Goal: Task Accomplishment & Management: Manage account settings

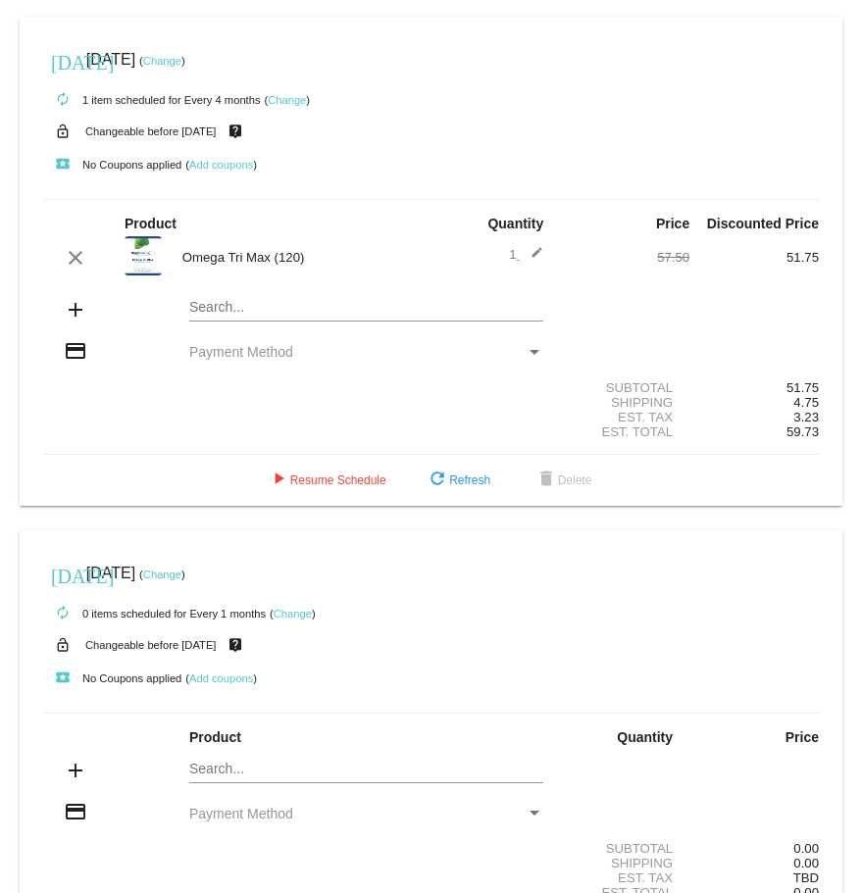
scroll to position [1113, 0]
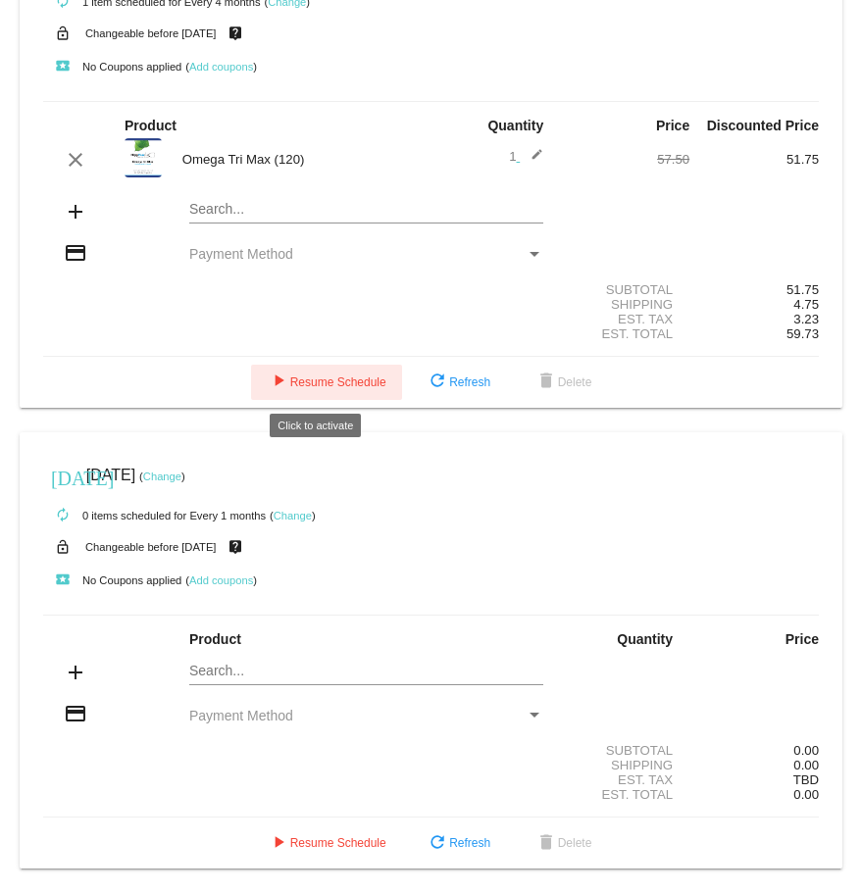
click at [341, 396] on button "play_arrow Resume Schedule" at bounding box center [326, 382] width 151 height 35
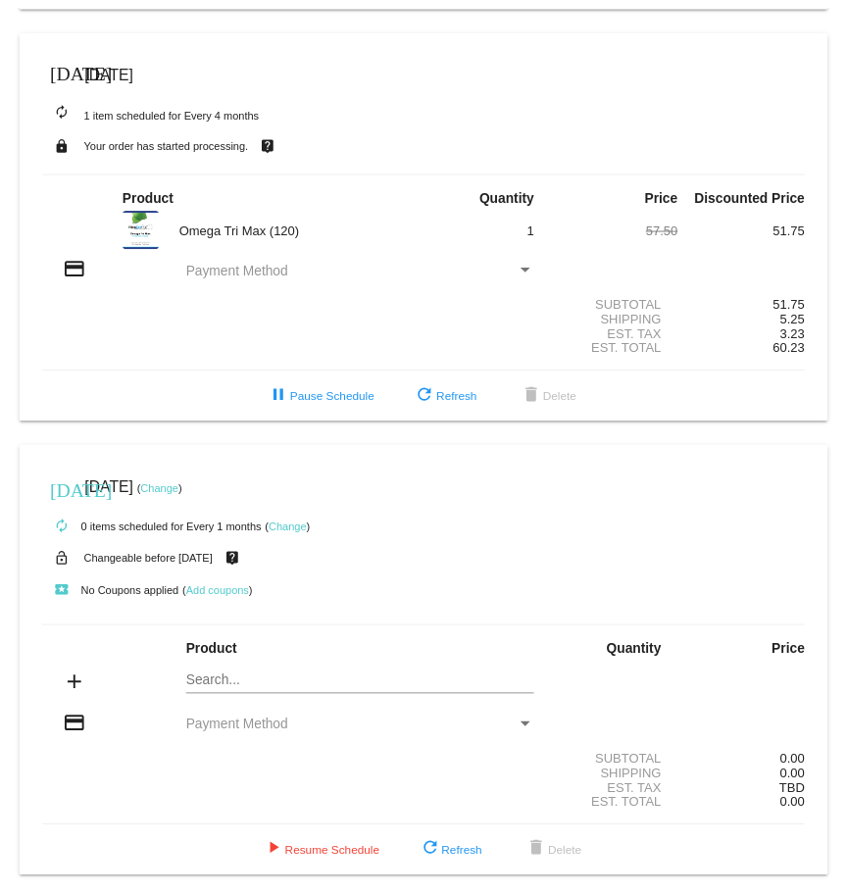
scroll to position [1019, 0]
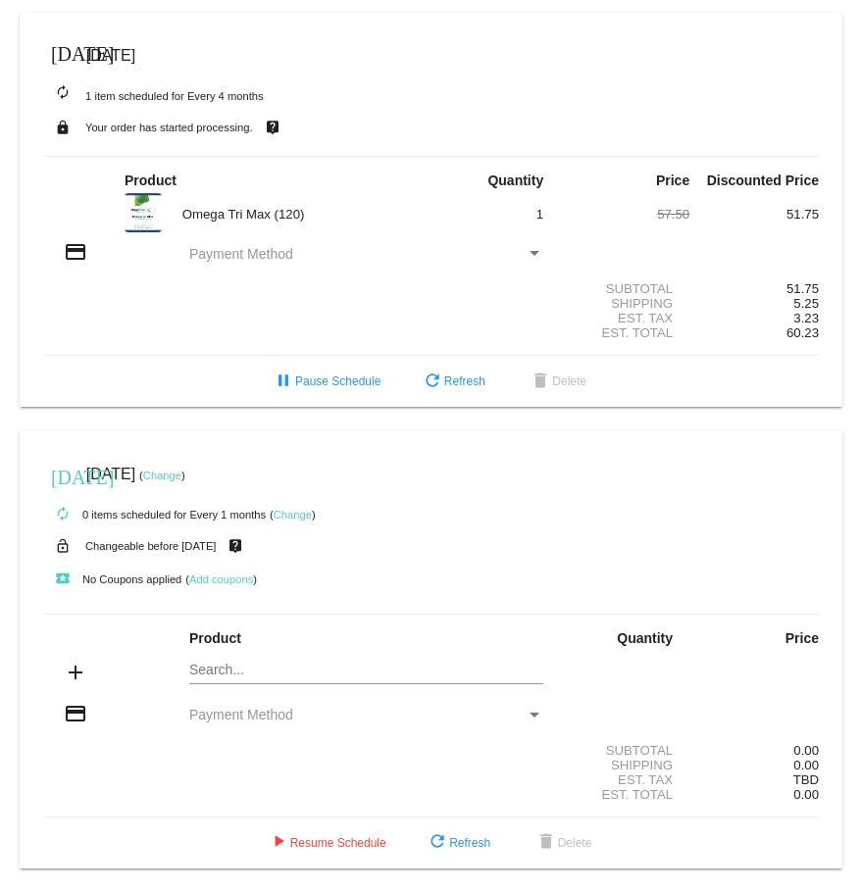
click at [130, 216] on img at bounding box center [143, 212] width 37 height 39
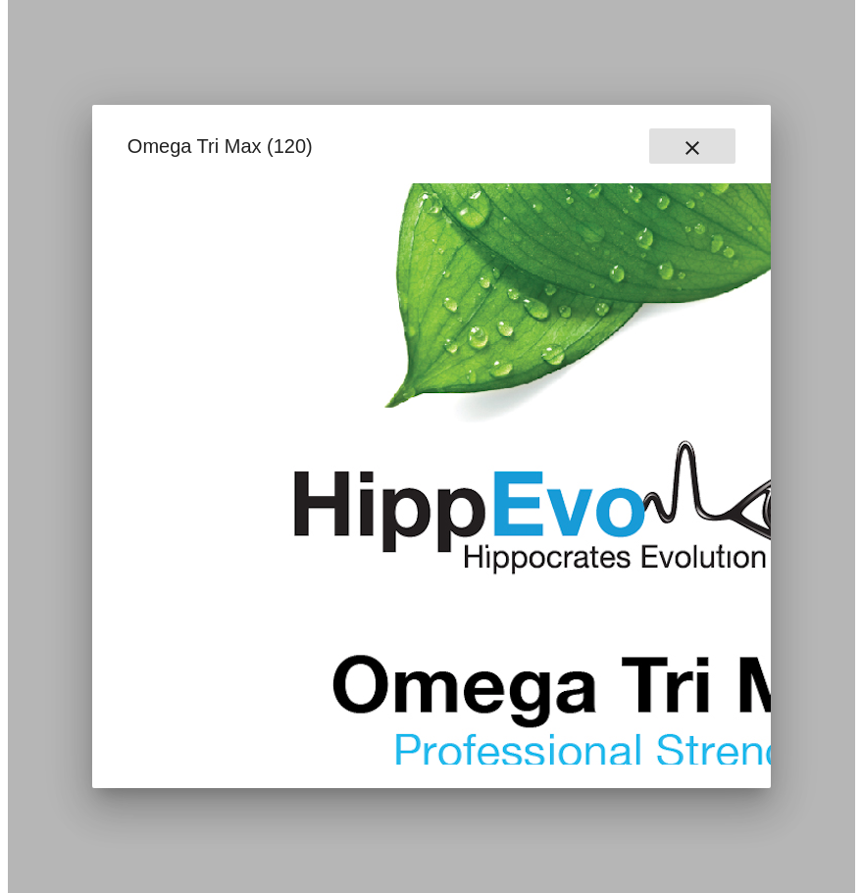
scroll to position [294, 0]
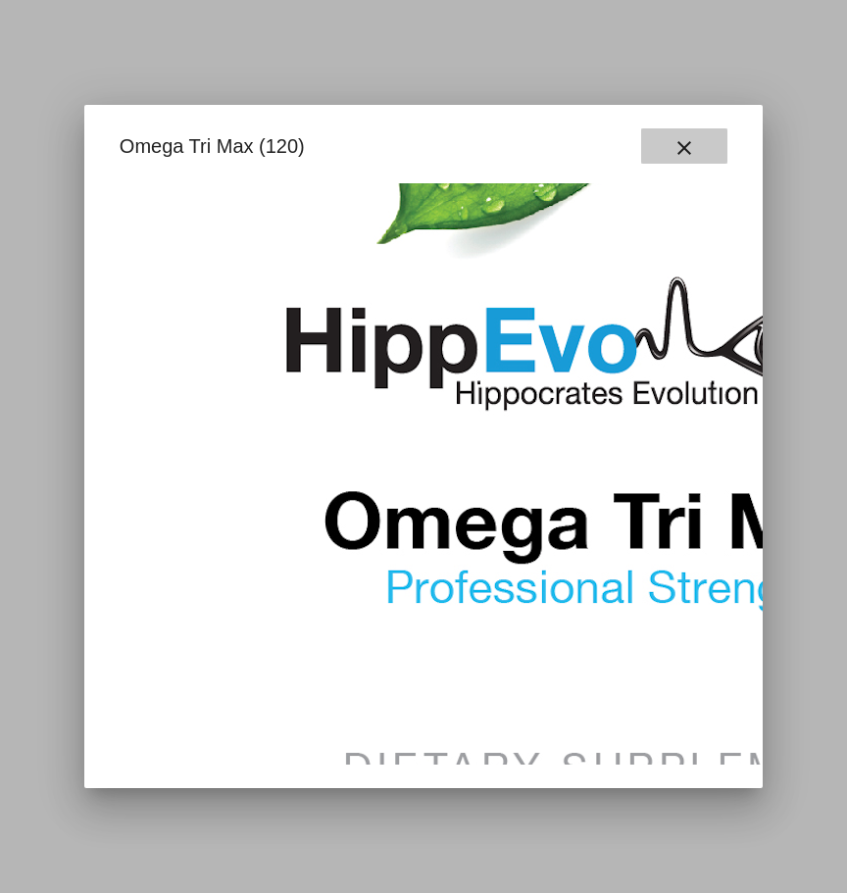
click at [704, 135] on button "close" at bounding box center [684, 145] width 86 height 35
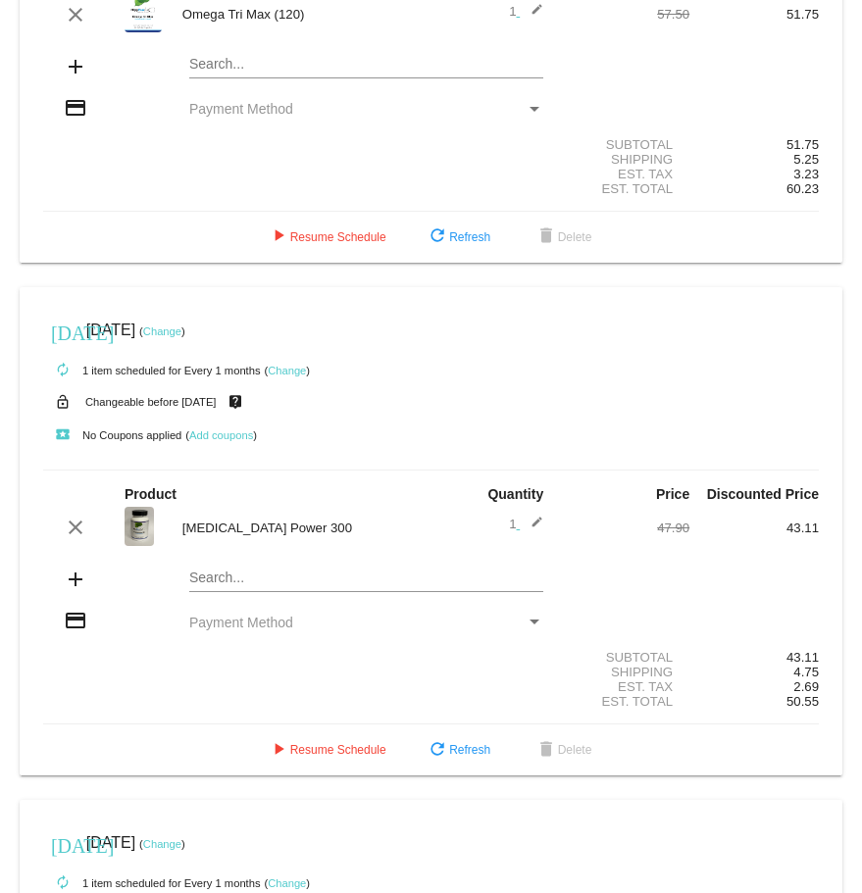
scroll to position [196, 0]
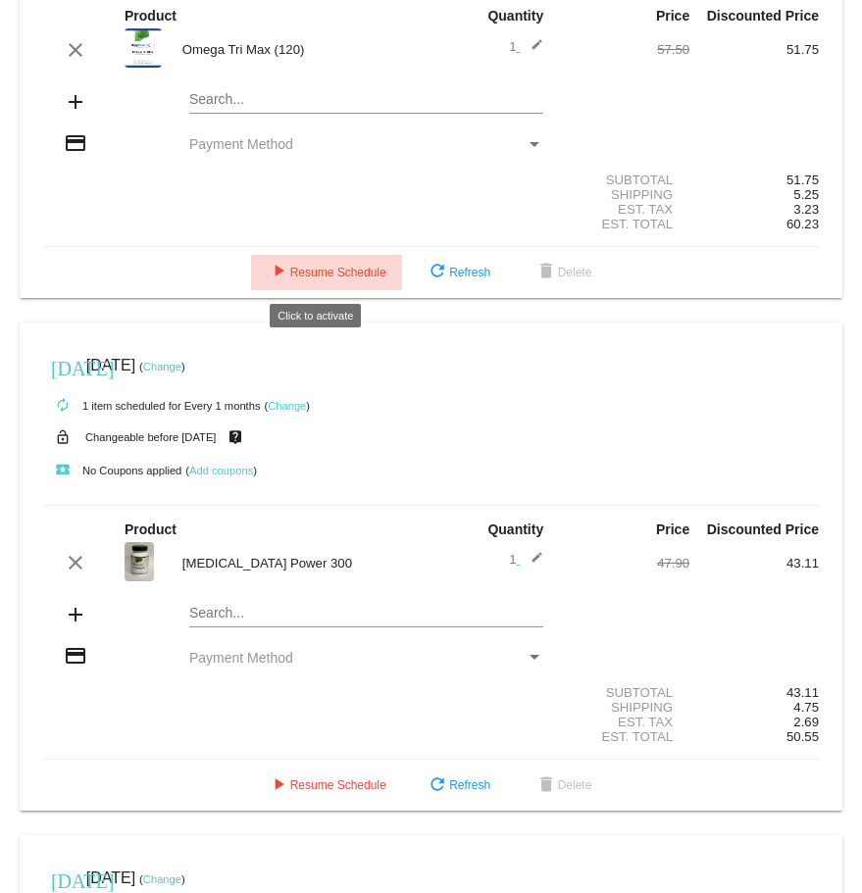
click at [280, 146] on span "play_arrow Resume Schedule" at bounding box center [327, 273] width 120 height 14
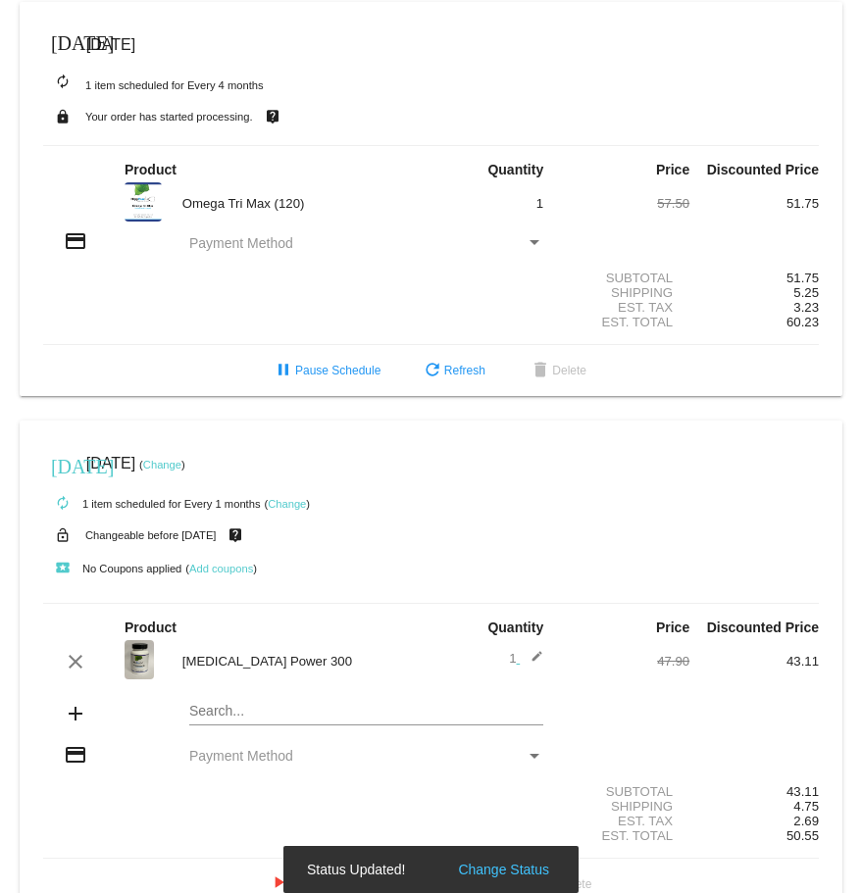
scroll to position [0, 0]
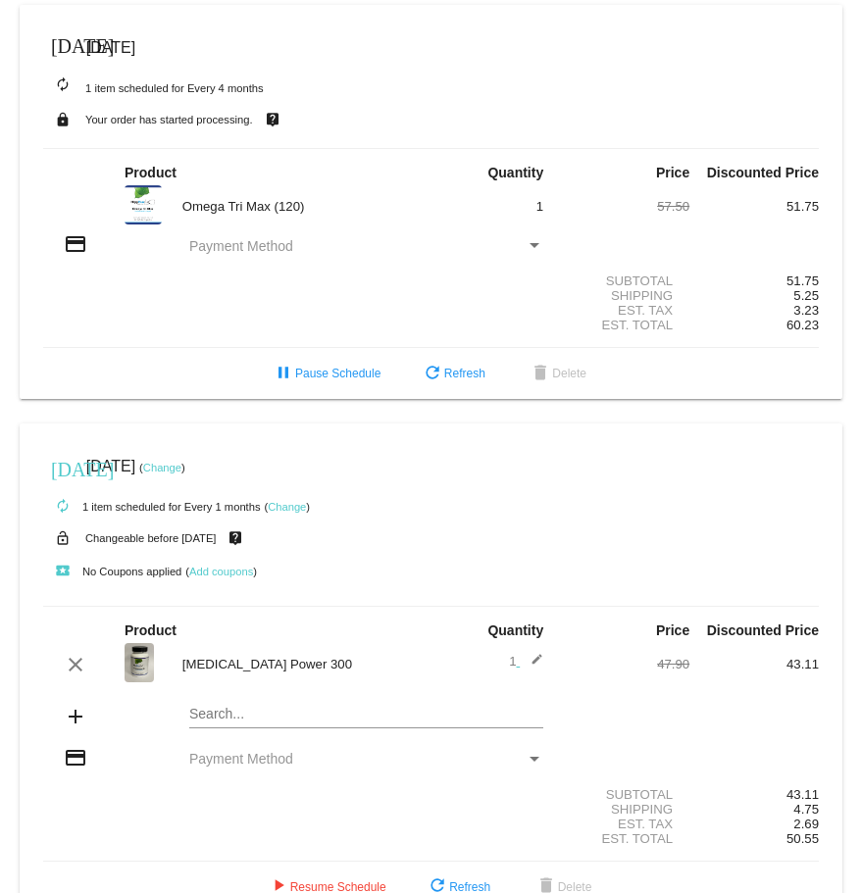
click at [530, 146] on div "Payment Method" at bounding box center [535, 245] width 10 height 5
